Goal: Task Accomplishment & Management: Use online tool/utility

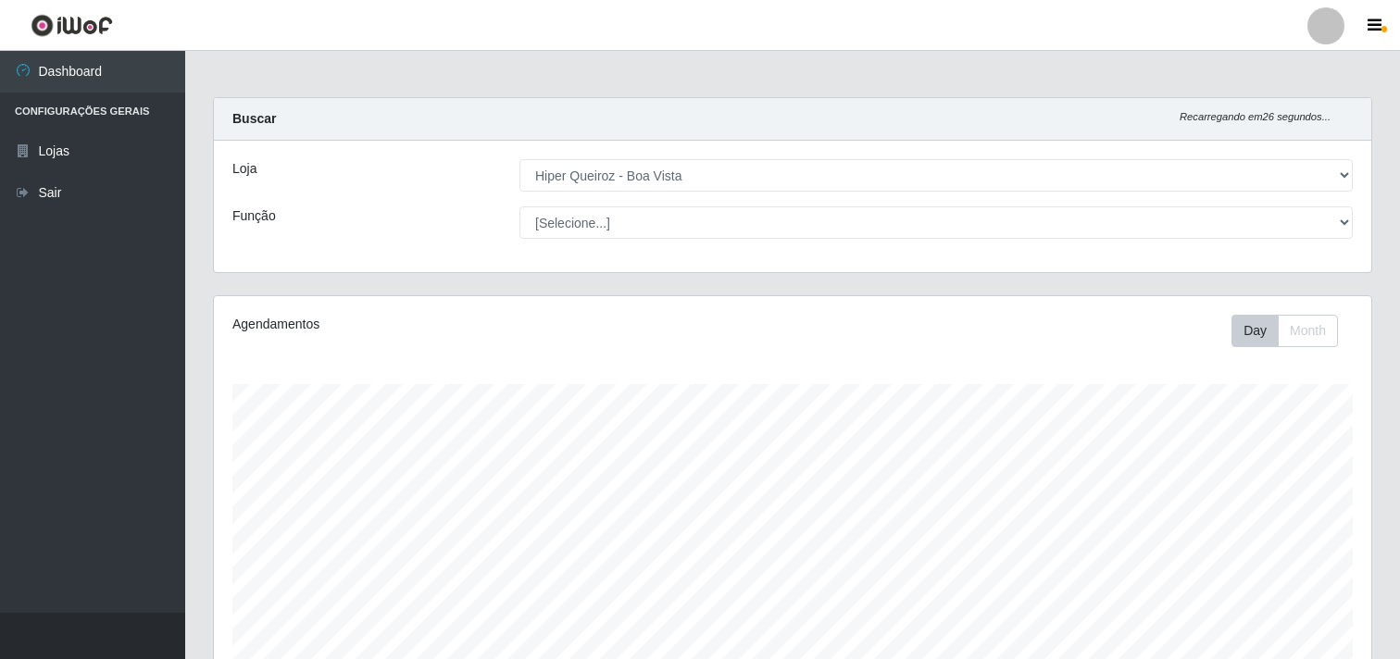
select select "514"
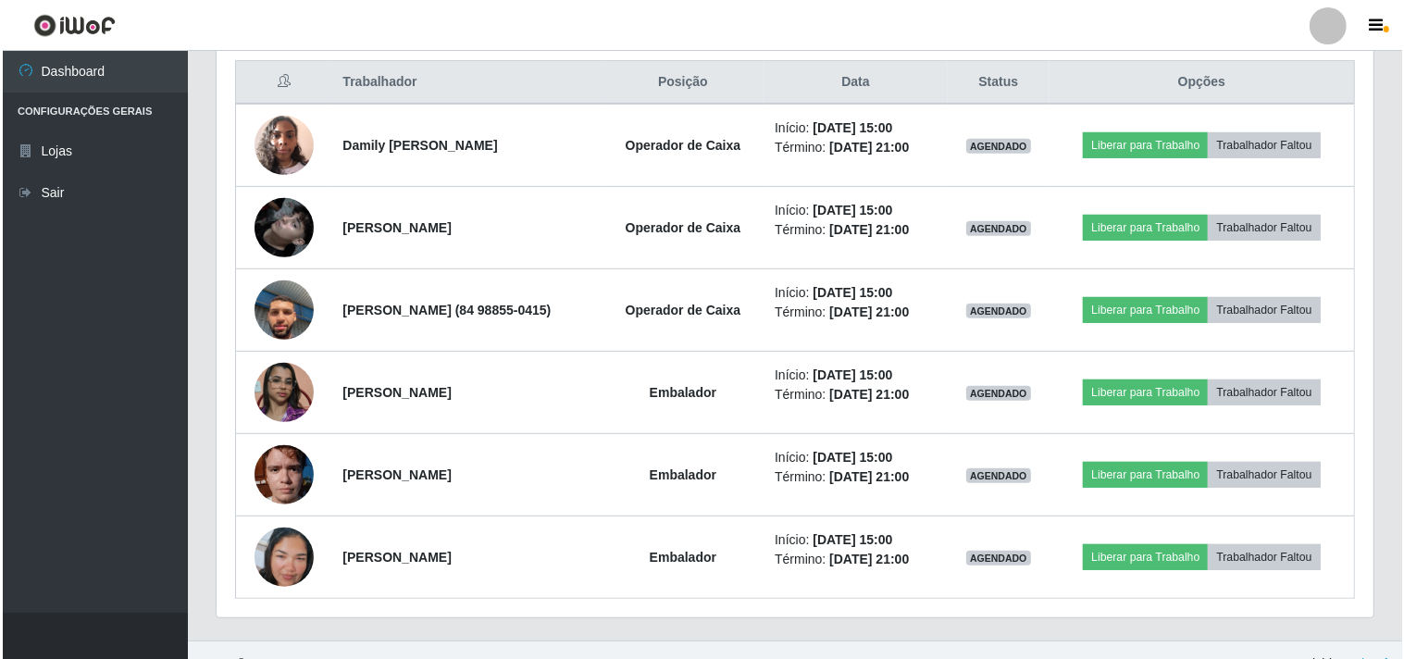
scroll to position [719, 0]
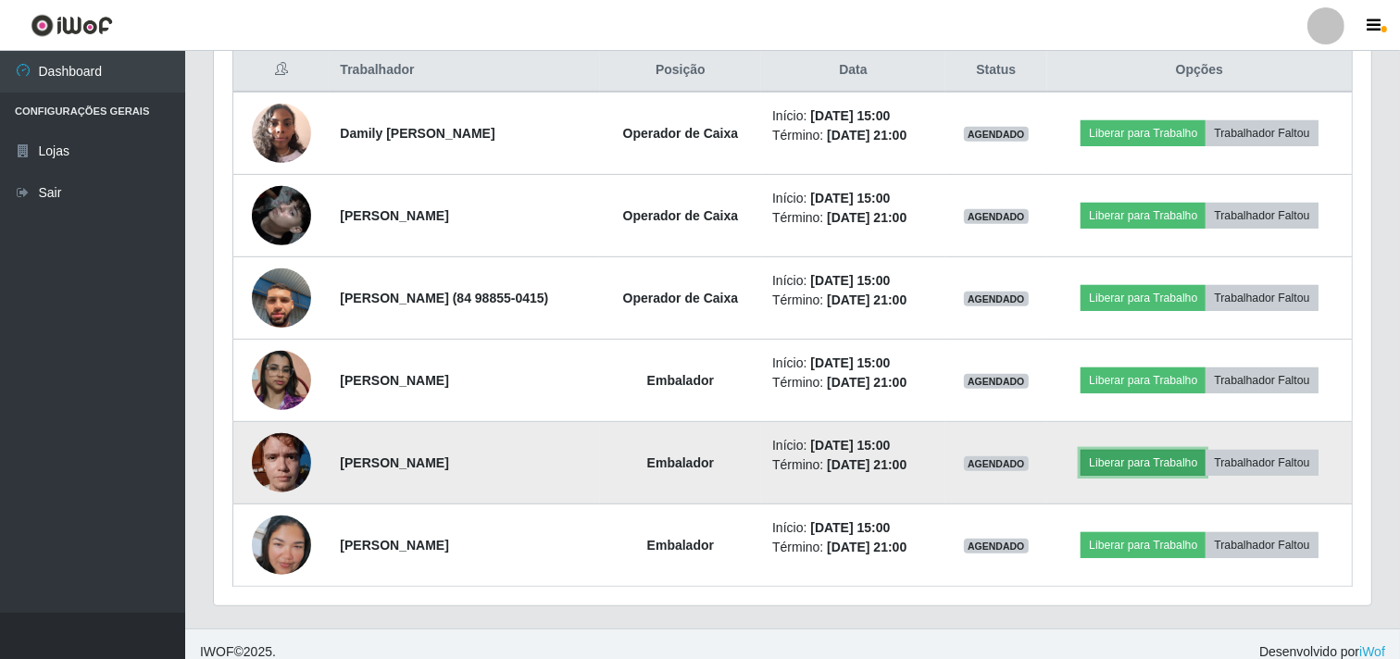
click at [1164, 457] on button "Liberar para Trabalho" at bounding box center [1142, 463] width 125 height 26
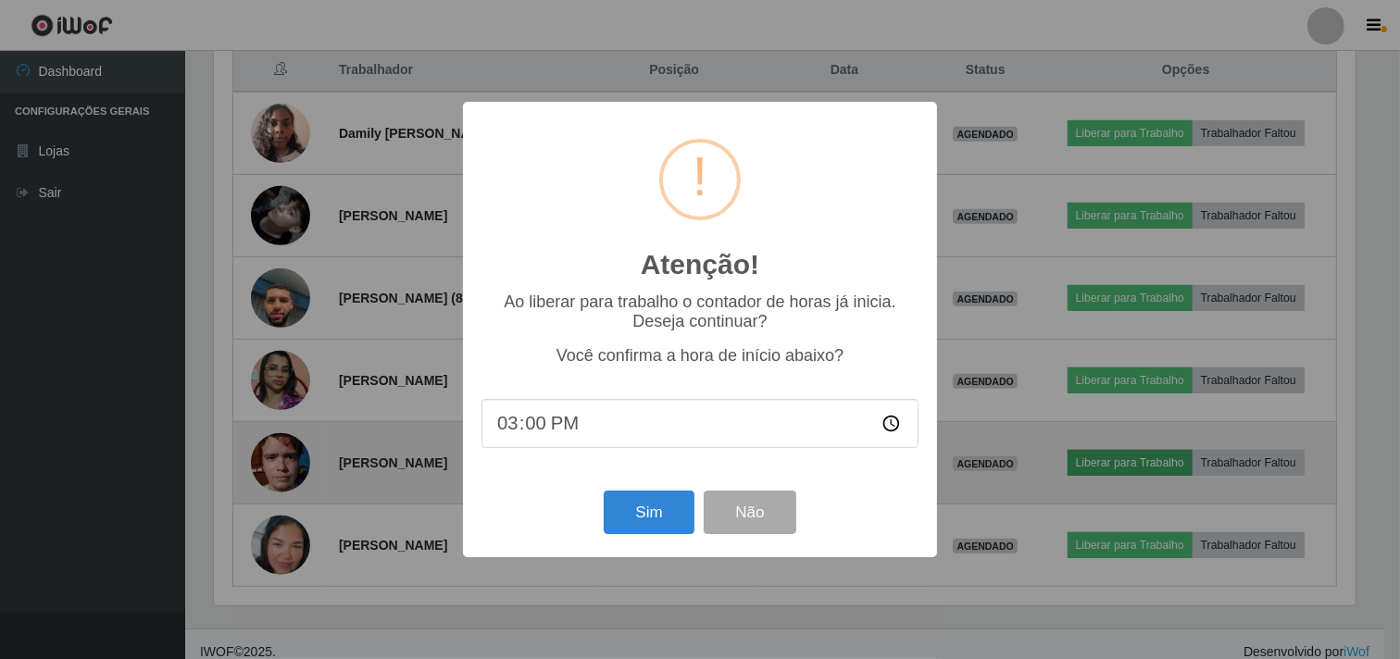
scroll to position [383, 1145]
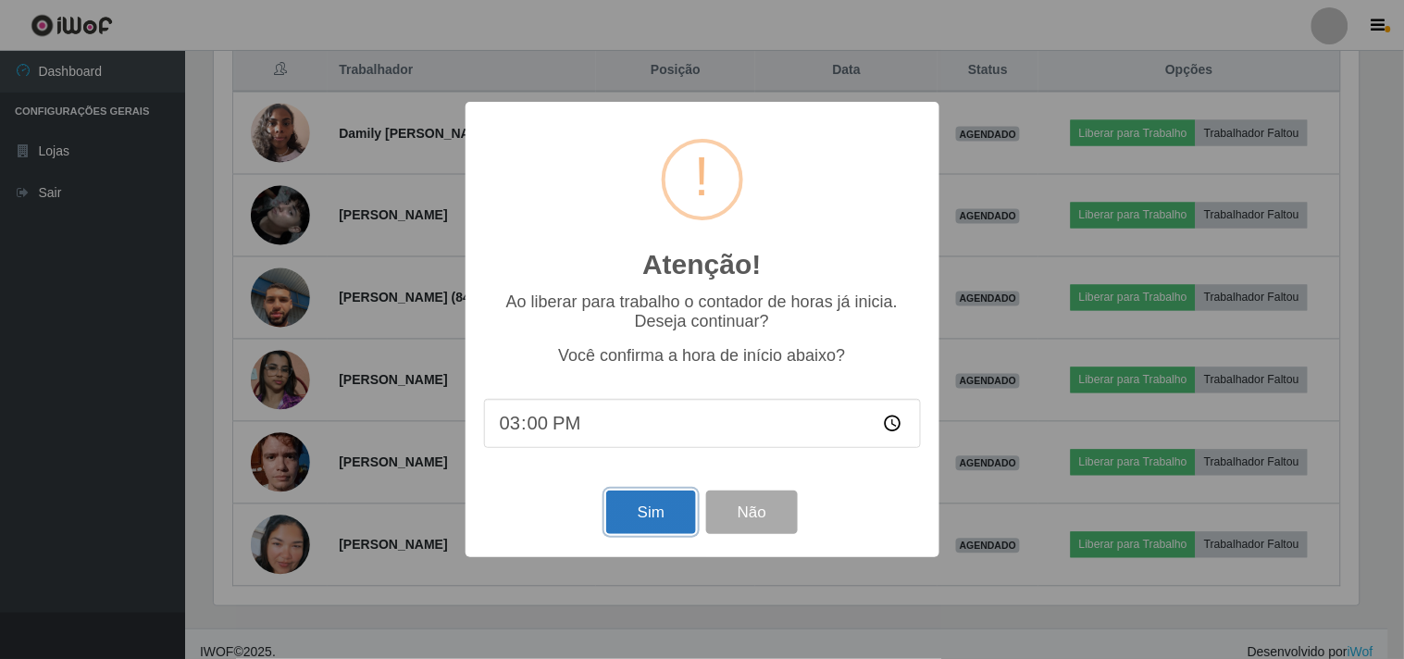
click at [668, 514] on button "Sim" at bounding box center [651, 513] width 90 height 44
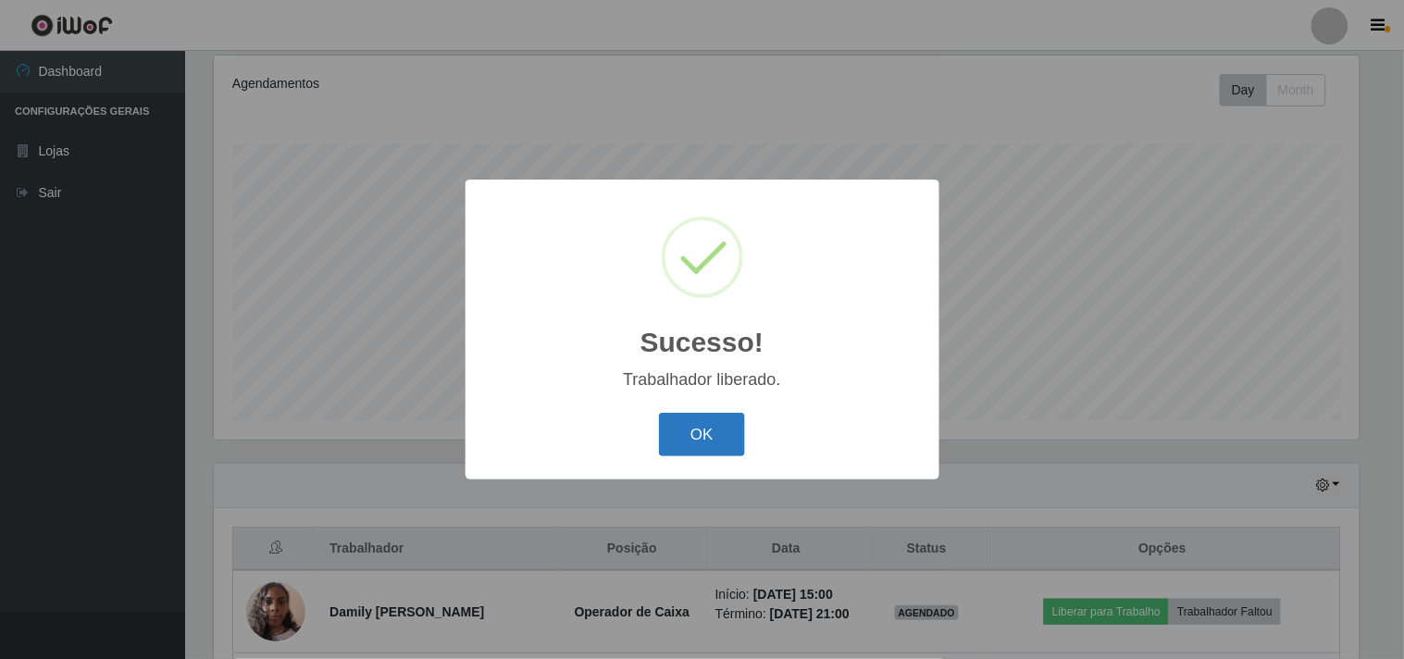
click at [710, 421] on button "OK" at bounding box center [702, 435] width 86 height 44
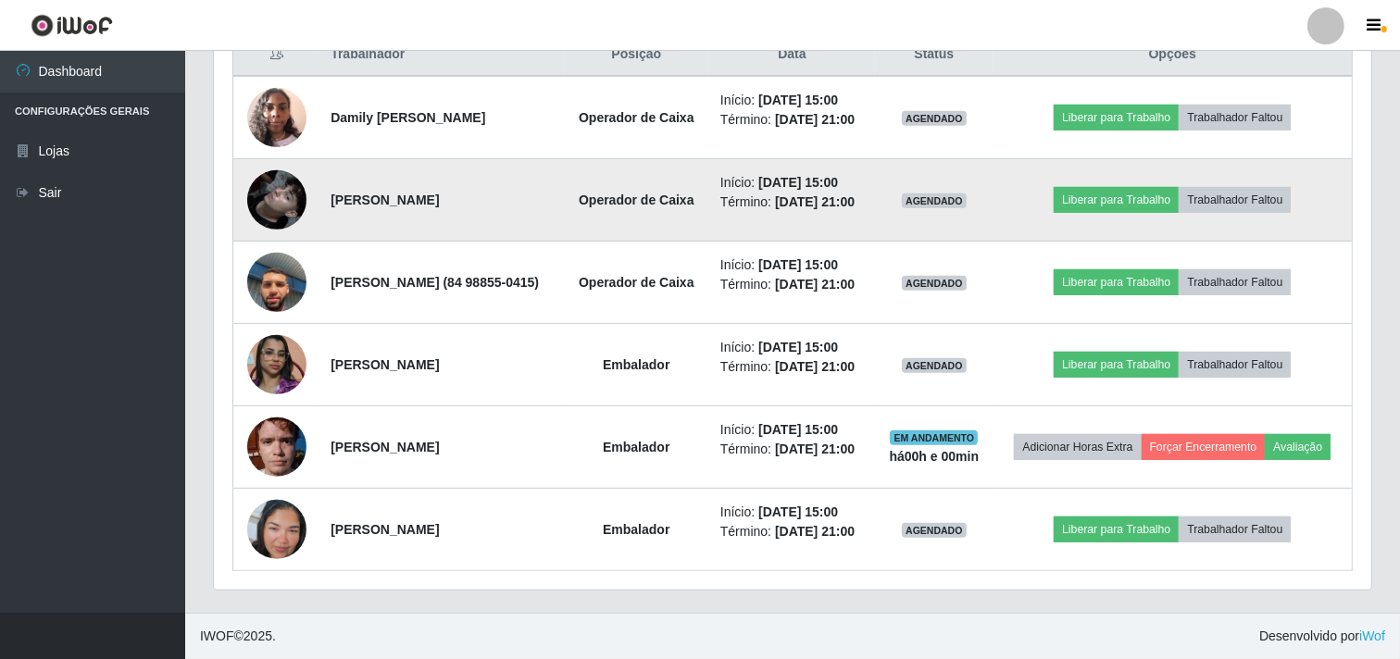
scroll to position [818, 0]
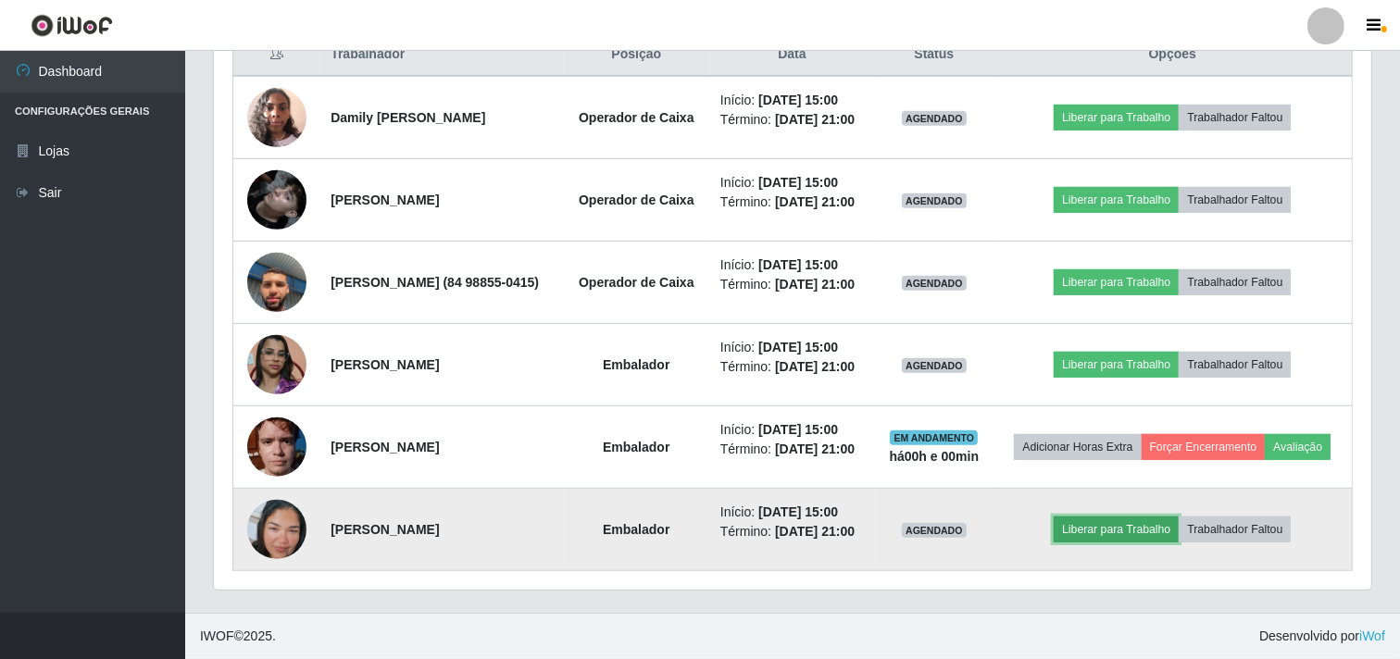
click at [1145, 520] on button "Liberar para Trabalho" at bounding box center [1116, 530] width 125 height 26
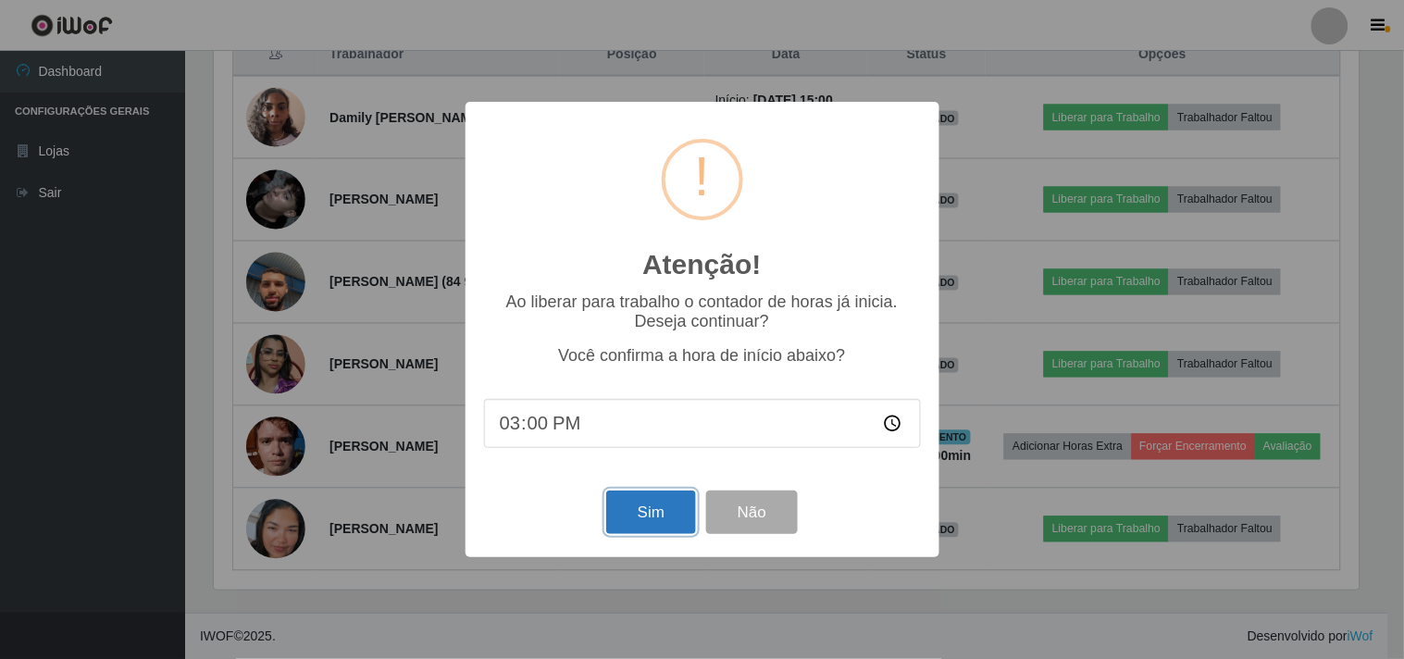
click at [668, 505] on button "Sim" at bounding box center [651, 513] width 90 height 44
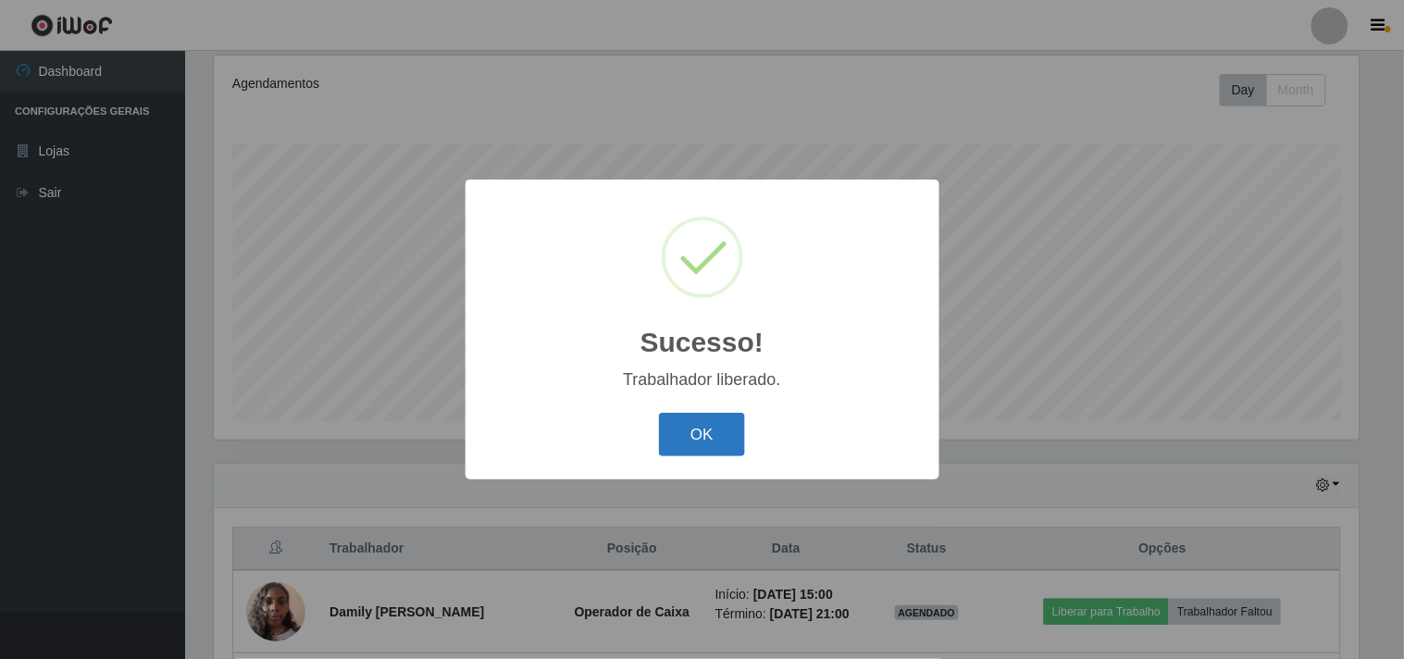
click at [700, 436] on button "OK" at bounding box center [702, 435] width 86 height 44
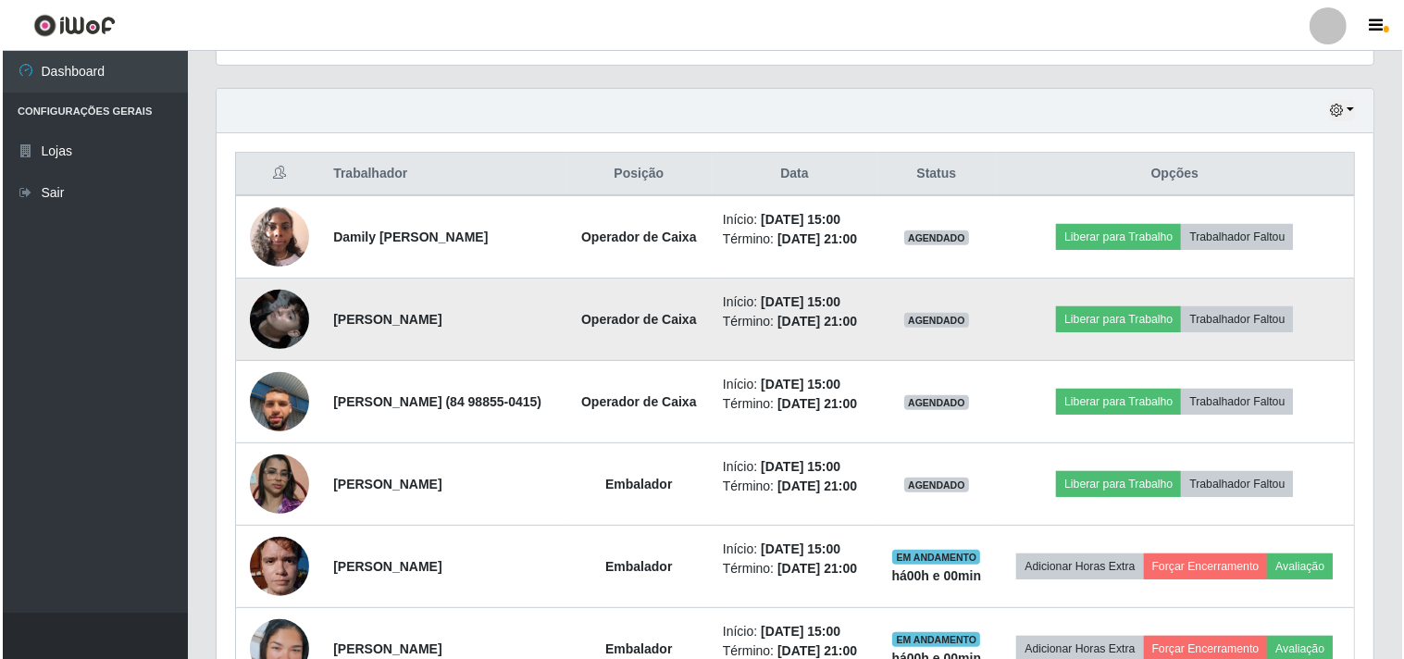
scroll to position [652, 0]
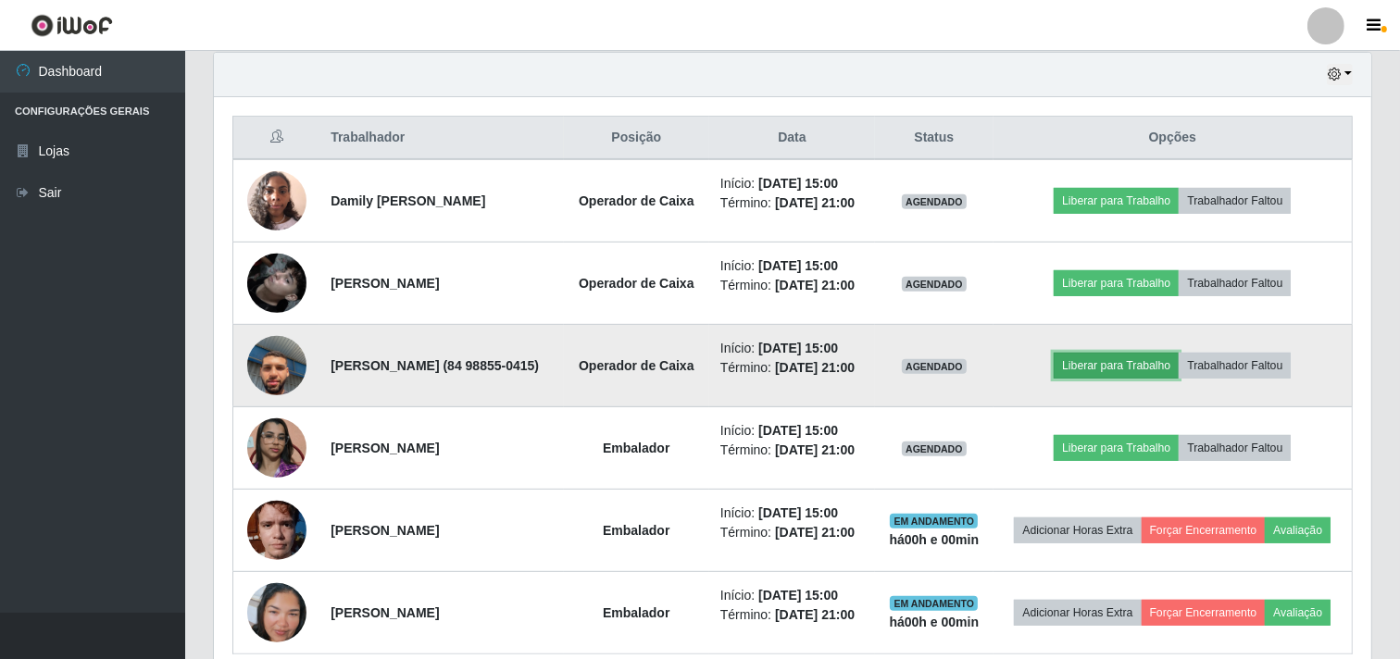
click at [1131, 379] on button "Liberar para Trabalho" at bounding box center [1116, 366] width 125 height 26
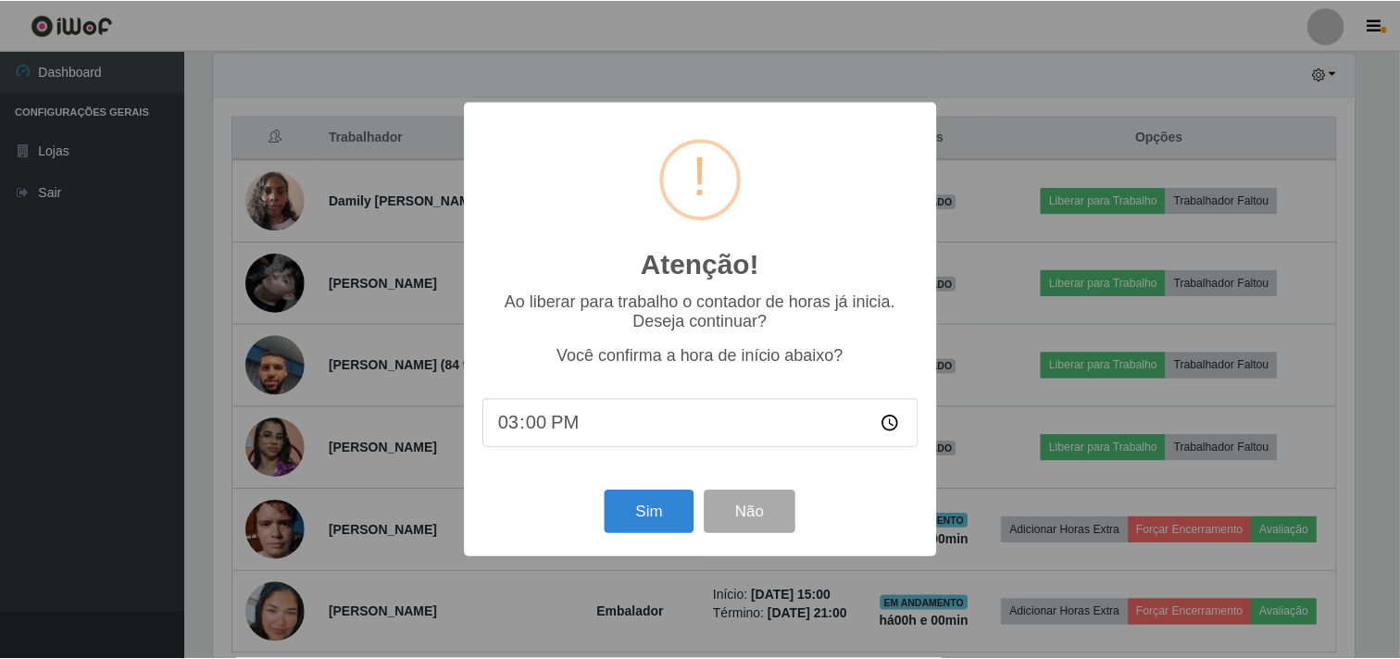
scroll to position [383, 1145]
click at [651, 521] on button "Sim" at bounding box center [651, 513] width 90 height 44
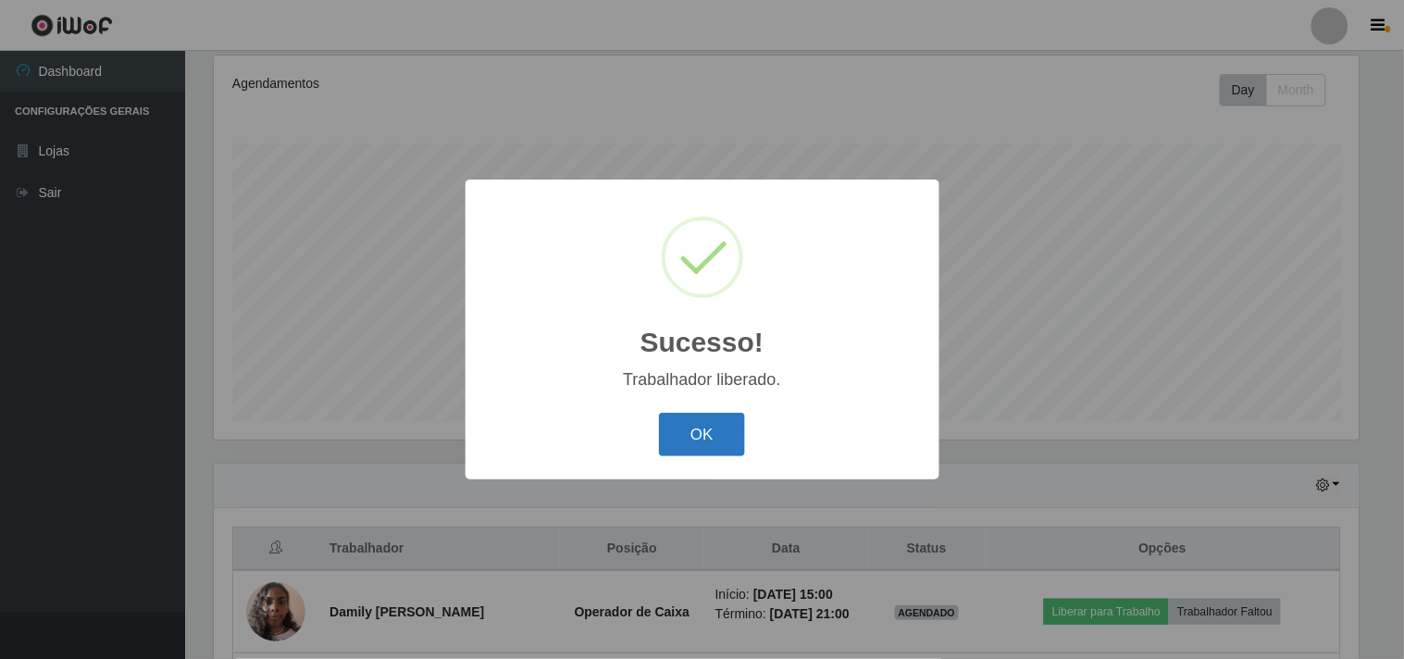
click at [711, 430] on button "OK" at bounding box center [702, 435] width 86 height 44
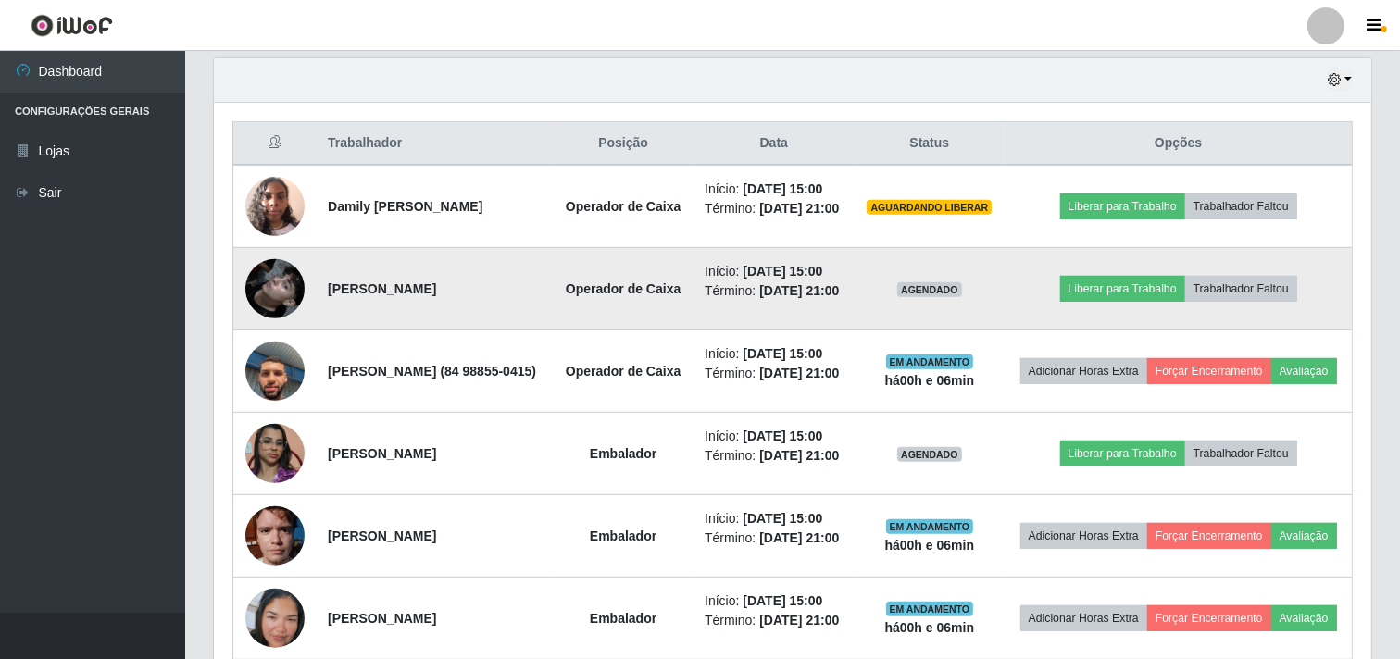
scroll to position [652, 0]
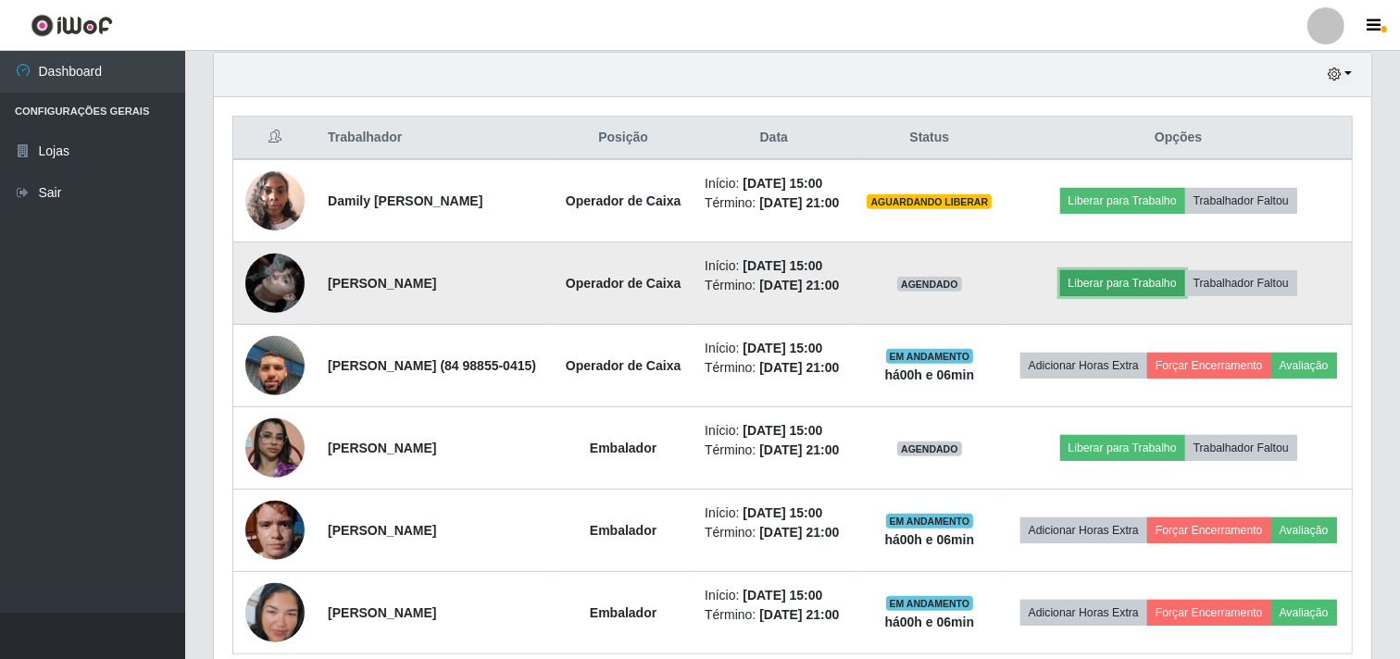
click at [1141, 292] on button "Liberar para Trabalho" at bounding box center [1122, 283] width 125 height 26
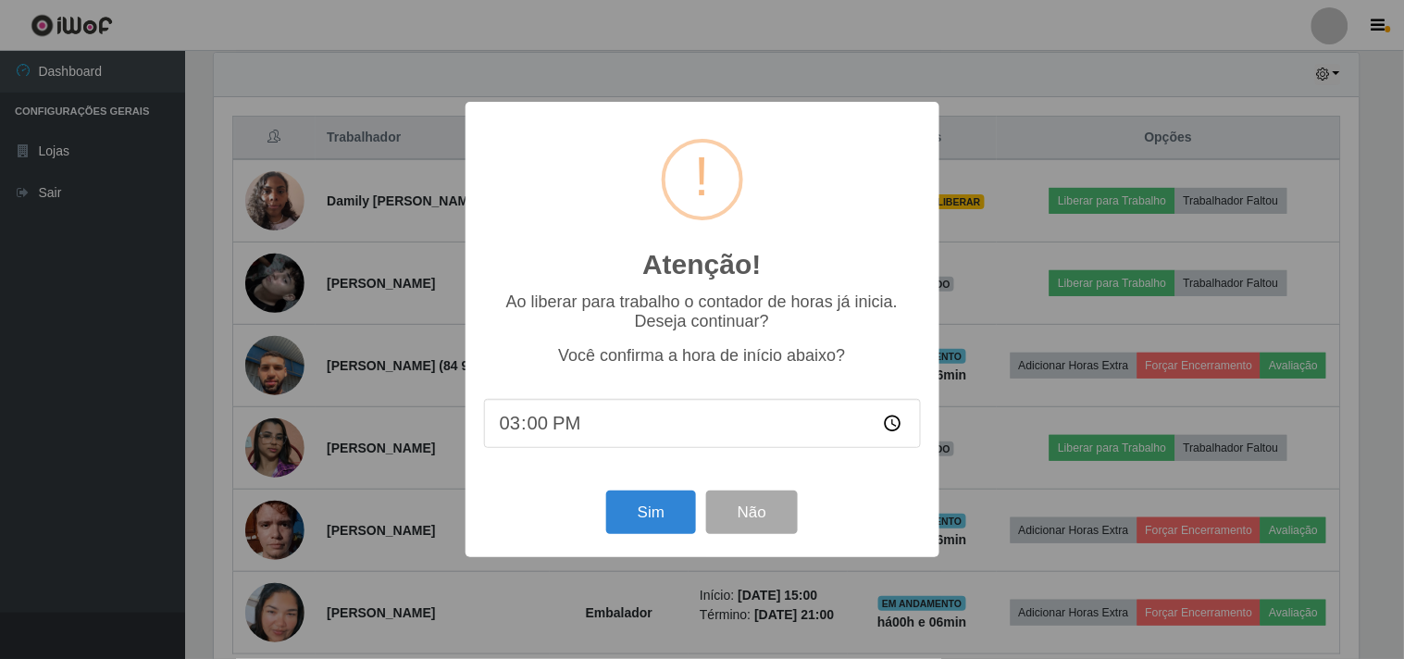
click at [559, 423] on input "15:00" at bounding box center [702, 423] width 437 height 49
type input "15:06"
click at [643, 530] on button "Sim" at bounding box center [651, 513] width 90 height 44
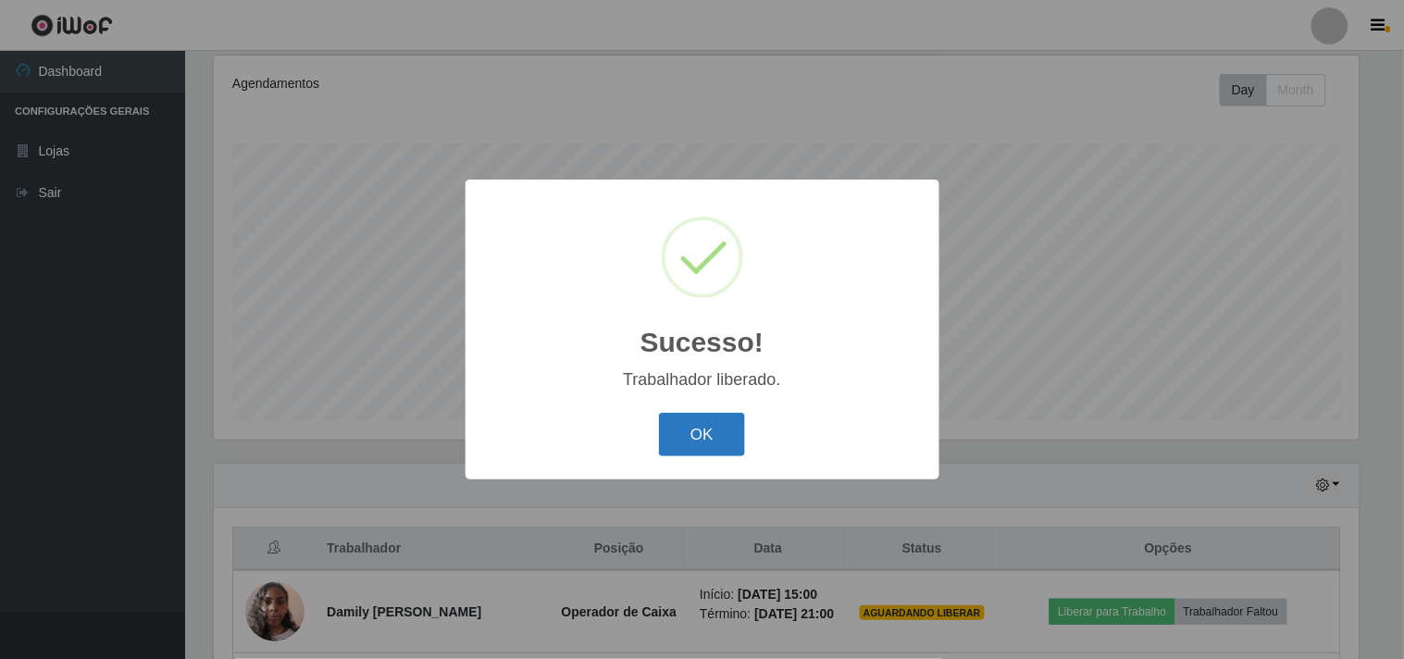
click at [706, 423] on button "OK" at bounding box center [702, 435] width 86 height 44
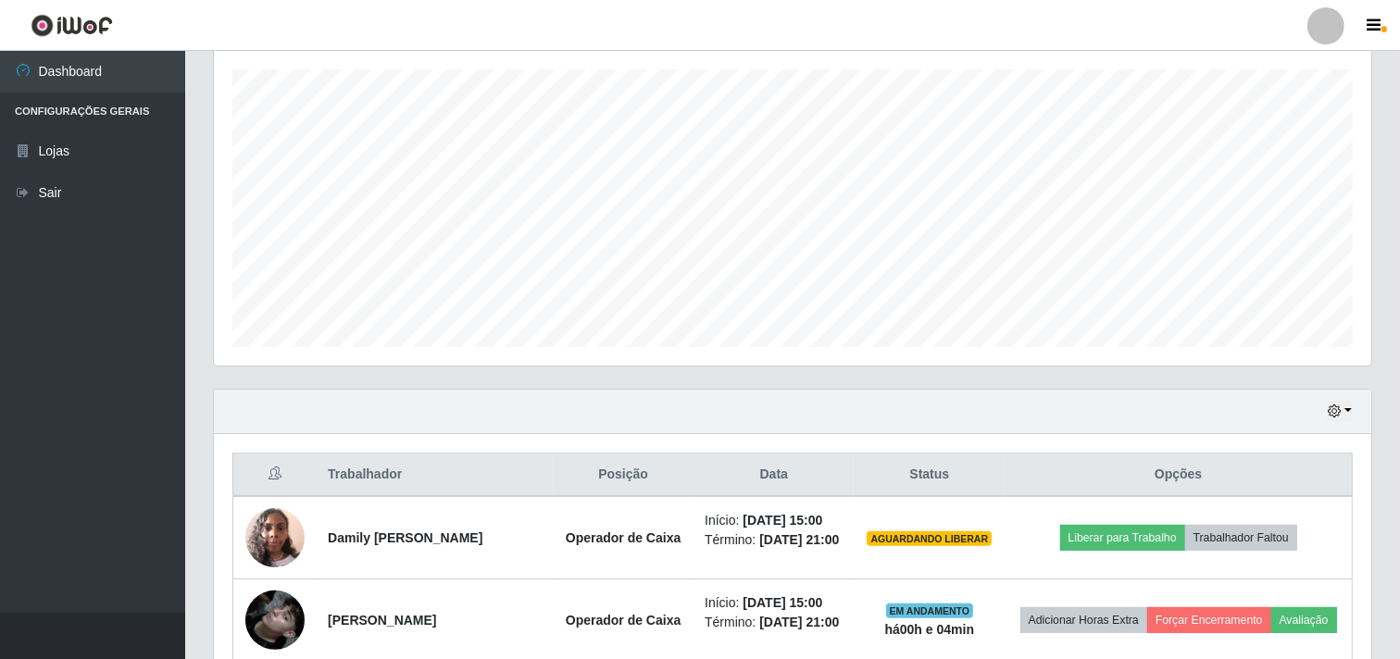
scroll to position [549, 0]
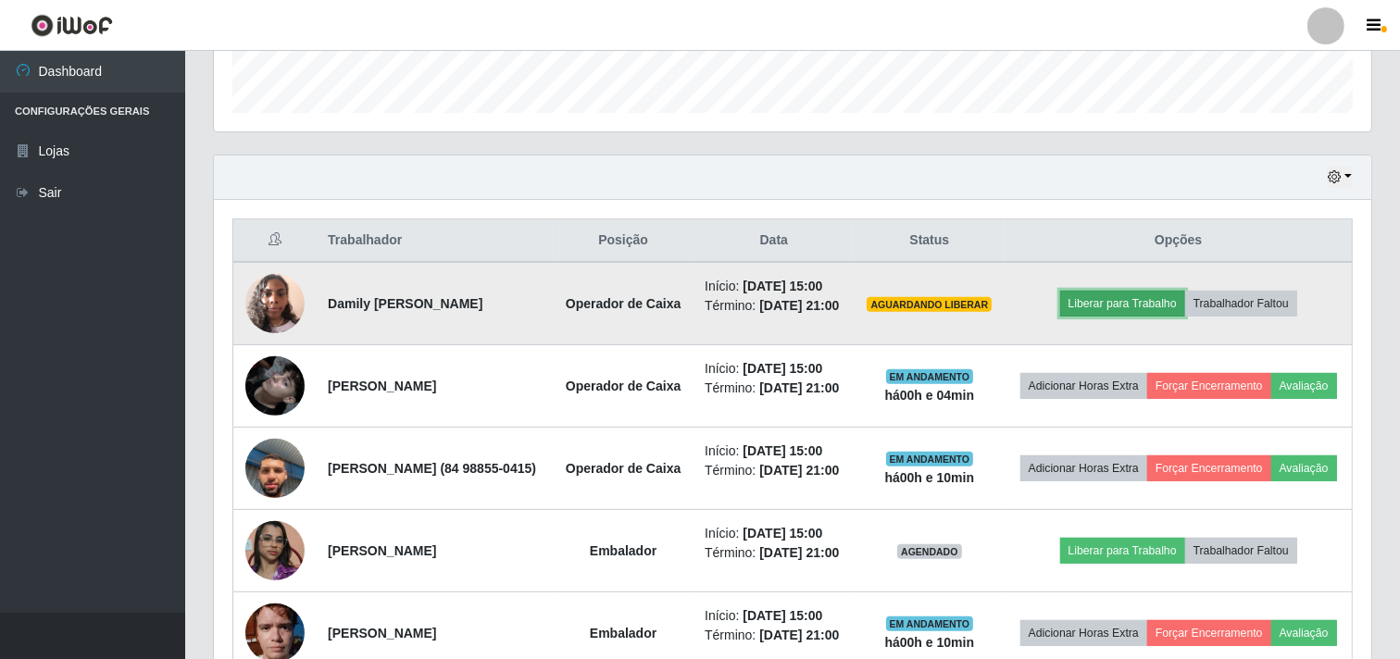
click at [1143, 309] on button "Liberar para Trabalho" at bounding box center [1122, 304] width 125 height 26
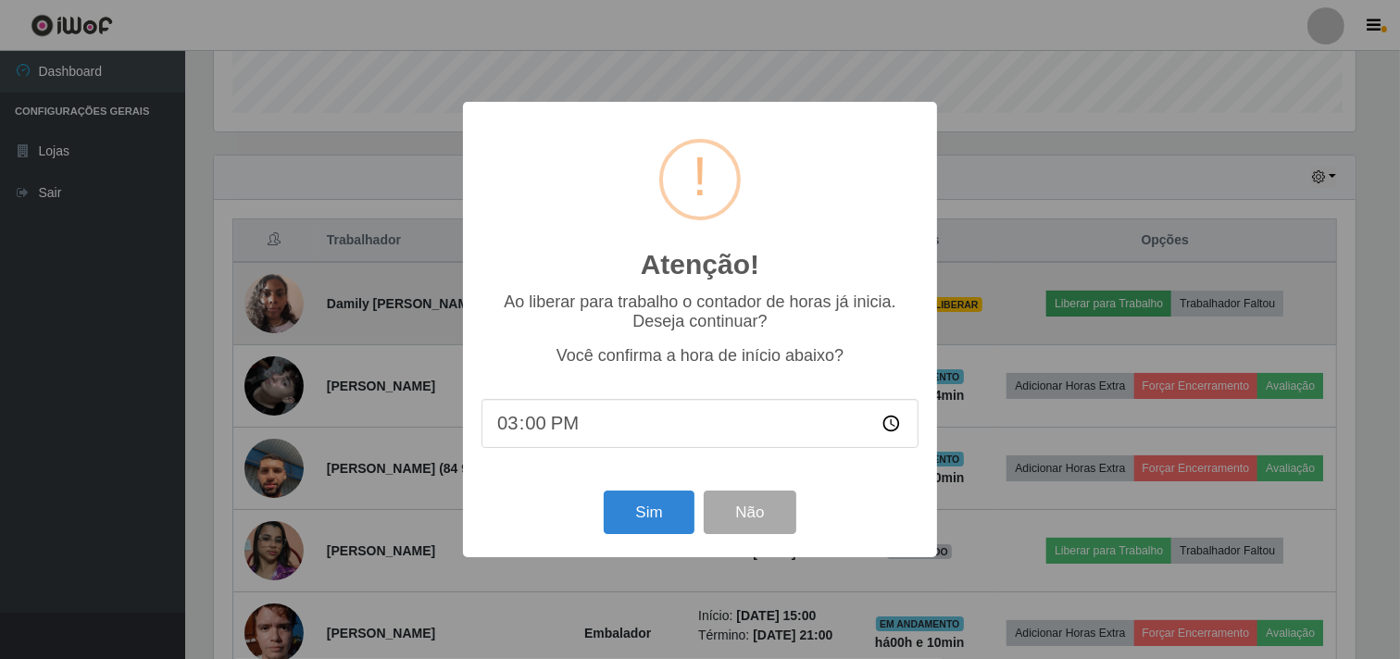
scroll to position [383, 1145]
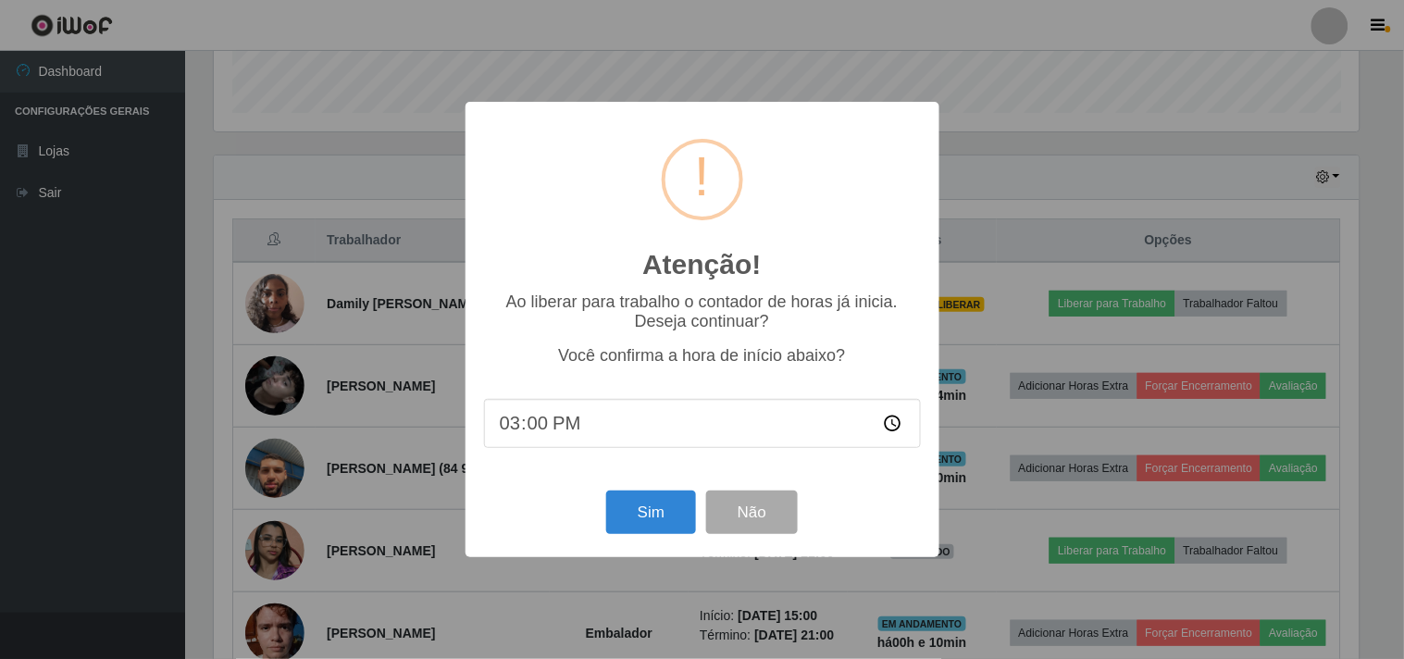
click at [562, 426] on input "15:00" at bounding box center [702, 423] width 437 height 49
type input "15:10"
click at [668, 513] on button "Sim" at bounding box center [651, 513] width 90 height 44
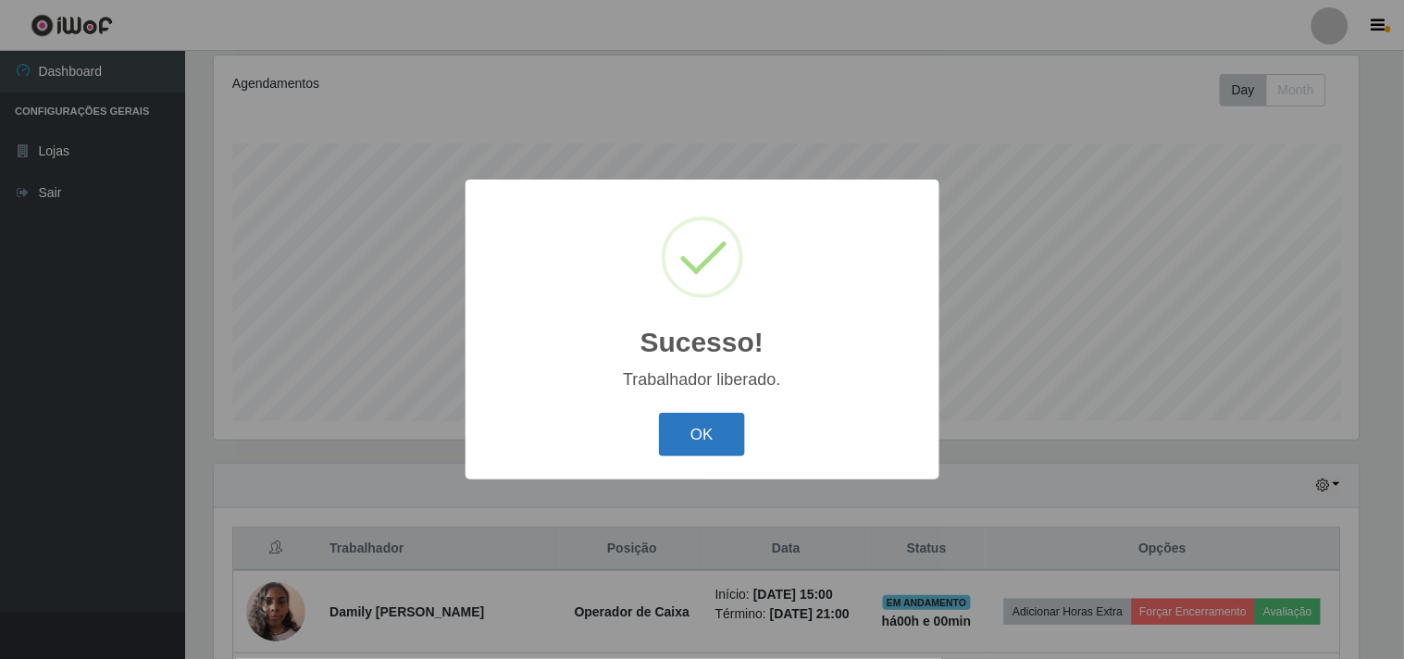
click at [701, 432] on button "OK" at bounding box center [702, 435] width 86 height 44
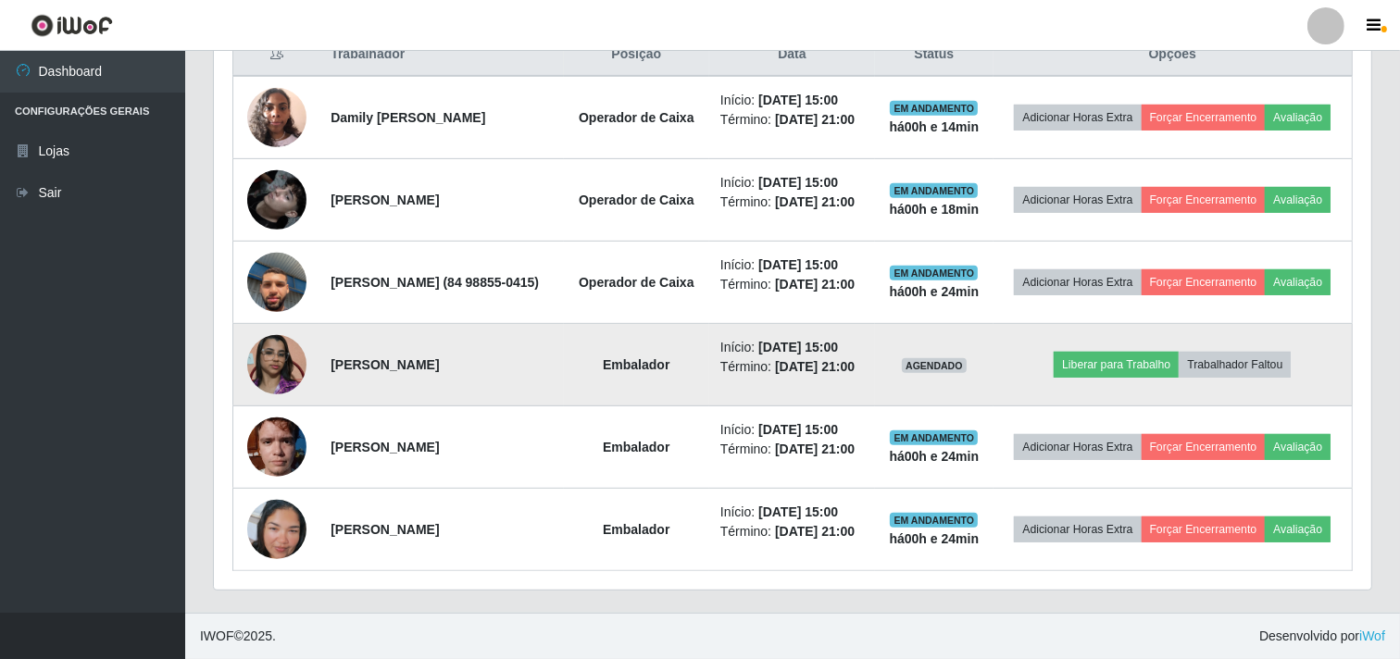
scroll to position [818, 0]
